Goal: Information Seeking & Learning: Find specific fact

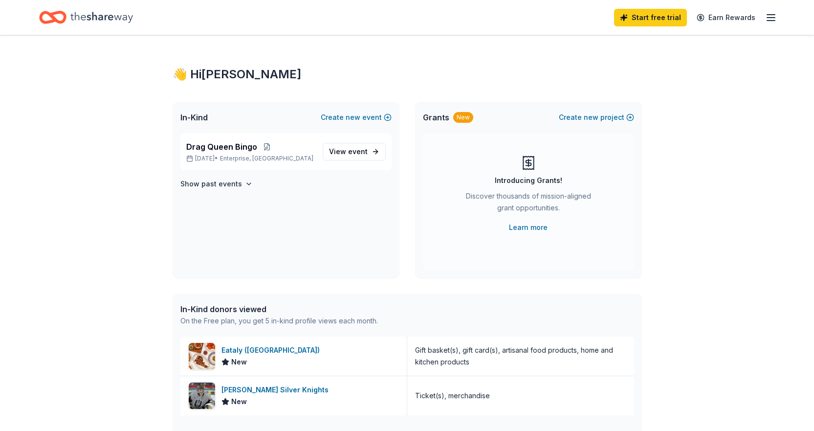
click at [769, 18] on line "button" at bounding box center [771, 18] width 8 height 0
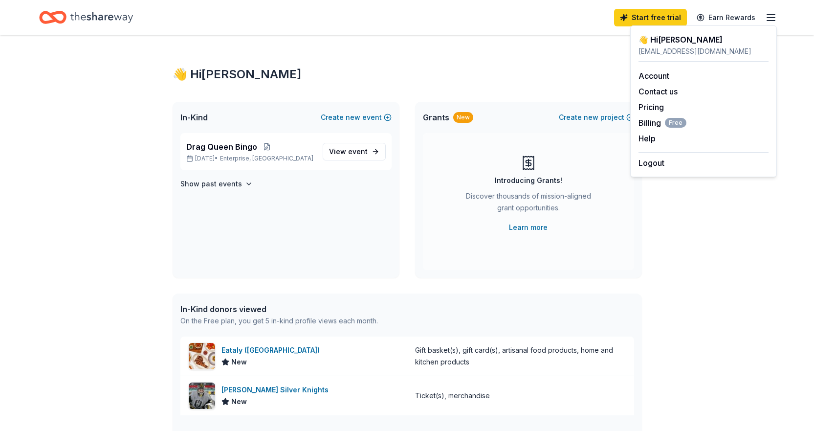
click at [455, 61] on div "👋 Hi [PERSON_NAME] In-Kind Create new event Drag Queen Bingo [DATE] • Enterpris…" at bounding box center [407, 376] width 501 height 682
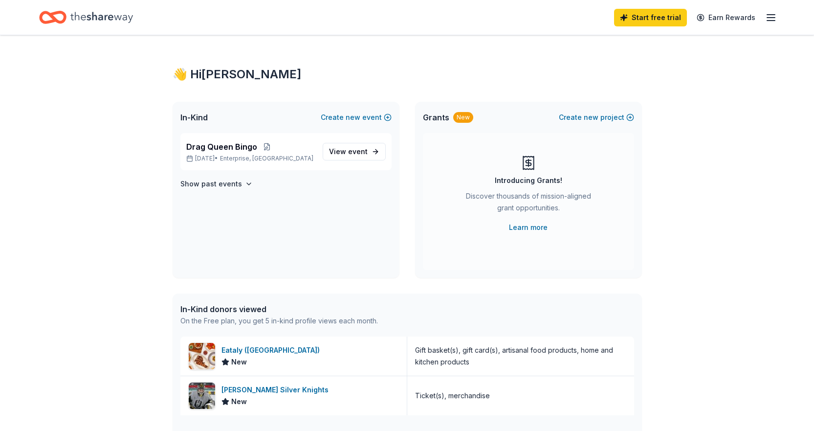
click at [772, 13] on icon "button" at bounding box center [771, 18] width 12 height 12
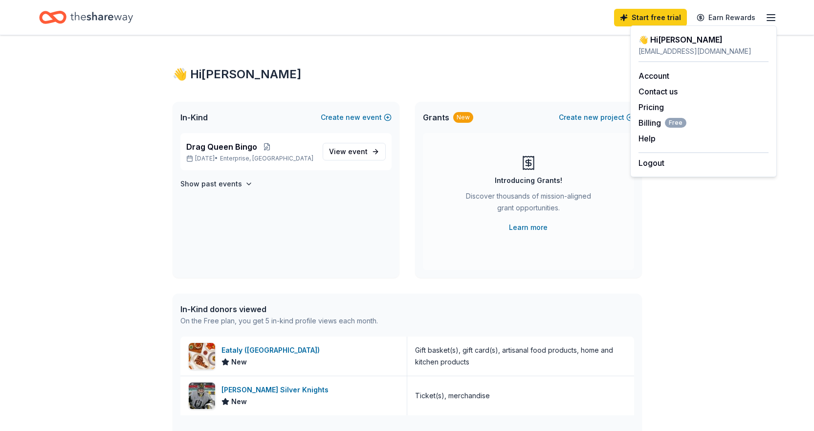
click at [99, 14] on icon "Home" at bounding box center [101, 17] width 63 height 20
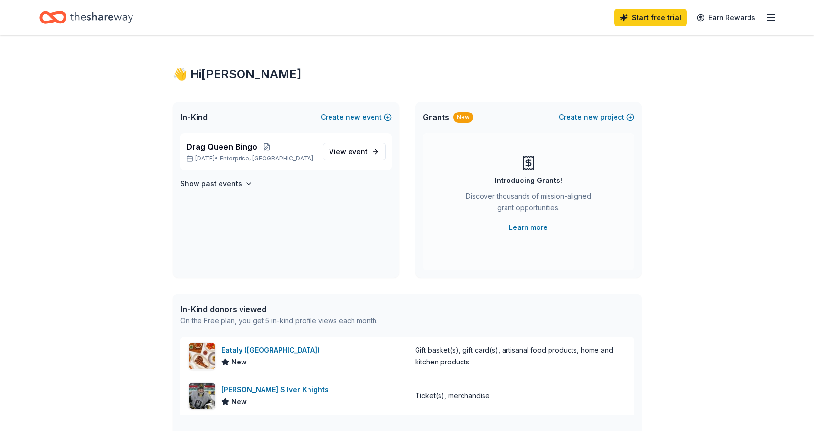
click at [64, 18] on icon "Home" at bounding box center [57, 17] width 15 height 10
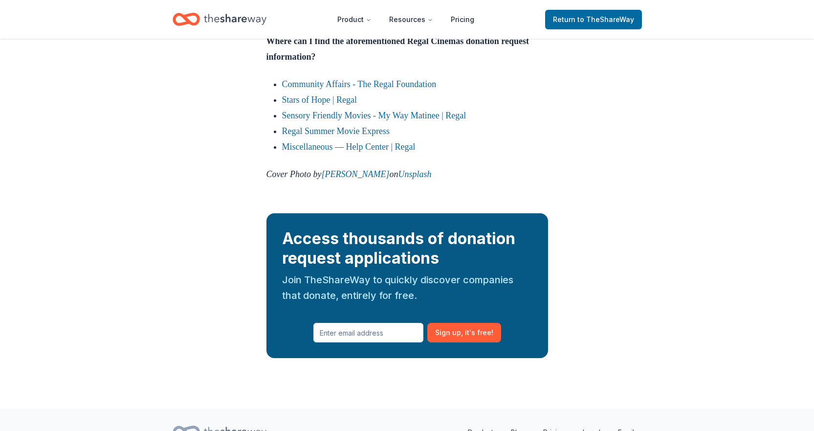
scroll to position [1320, 0]
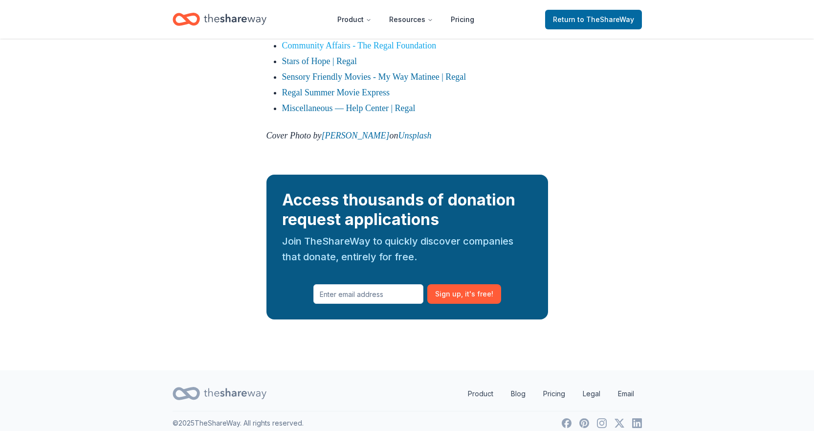
click at [355, 50] on link "Community Affairs - The Regal Foundation" at bounding box center [359, 46] width 154 height 10
click at [318, 66] on link "Stars of Hope | Regal" at bounding box center [319, 61] width 75 height 10
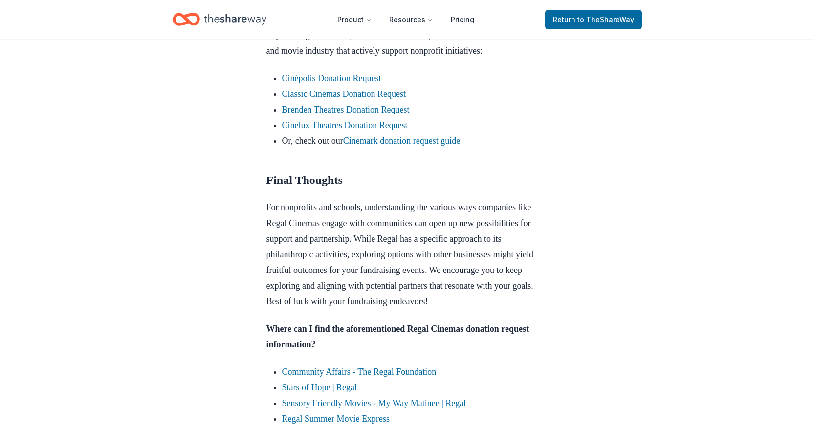
scroll to position [978, 0]
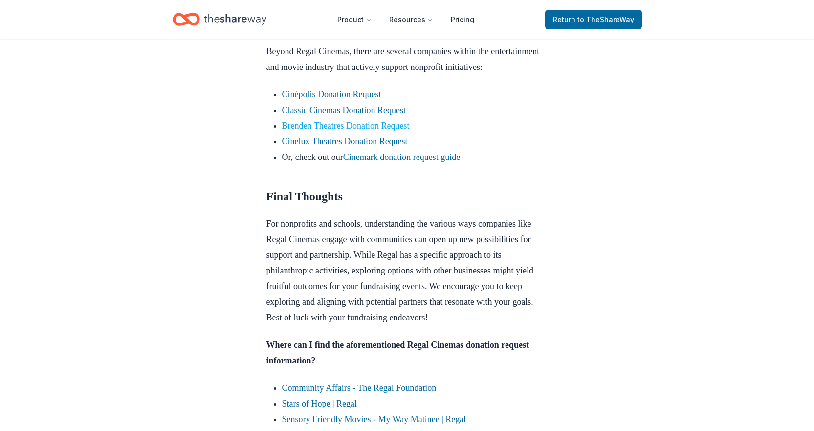
click at [390, 131] on link "Brenden Theatres Donation Request" at bounding box center [346, 126] width 128 height 10
click at [384, 131] on link "Brenden Theatres Donation Request" at bounding box center [346, 126] width 128 height 10
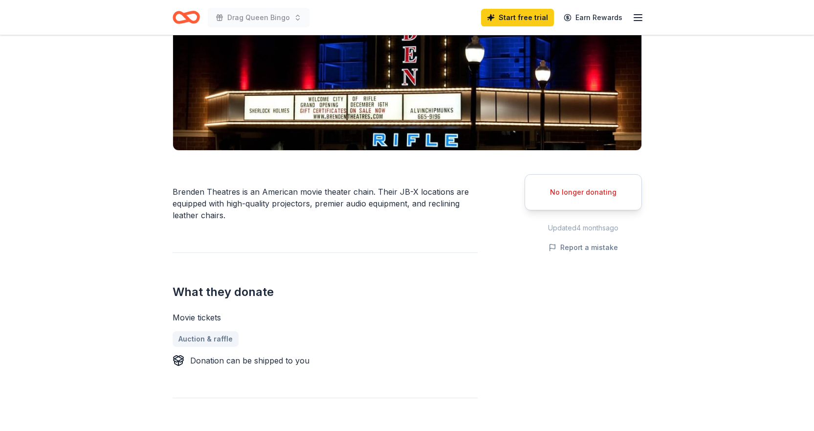
scroll to position [196, 0]
